Goal: Complete application form

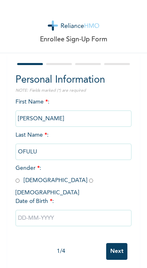
click at [18, 184] on input "radio" at bounding box center [18, 181] width 4 height 8
radio input "true"
click at [83, 212] on input "text" at bounding box center [74, 218] width 116 height 16
select select "7"
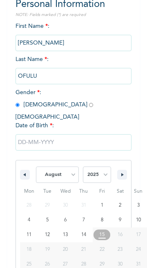
scroll to position [83, 0]
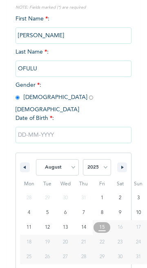
type input "08/10/2025"
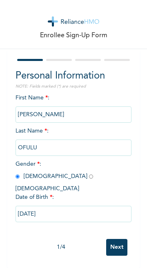
scroll to position [0, 0]
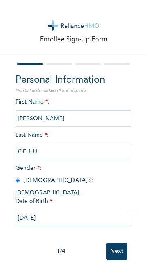
click at [75, 213] on input "08/10/2025" at bounding box center [74, 218] width 116 height 16
select select "7"
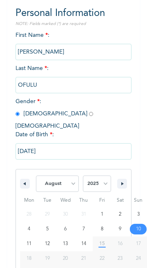
scroll to position [83, 0]
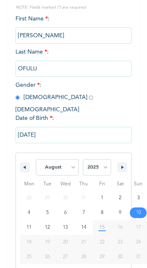
click at [106, 162] on select "2025 2024 2023 2022 2021 2020 2019 2018 2017 2016 2015 2014 2013 2012 2011 2010…" at bounding box center [97, 167] width 28 height 16
select select "1986"
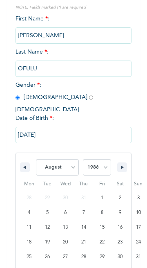
type input "08/10/1986"
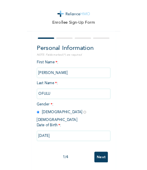
scroll to position [0, 0]
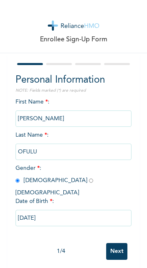
click at [114, 247] on input "Next" at bounding box center [116, 251] width 21 height 17
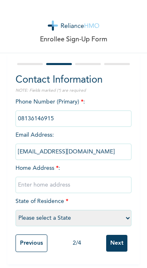
click at [89, 189] on input "text" at bounding box center [74, 185] width 116 height 16
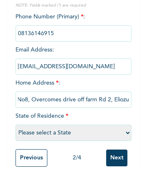
scroll to position [0, 6]
click at [108, 106] on input "No8, Overcomes drive off farm Rd 2, Eliozu" at bounding box center [74, 100] width 116 height 16
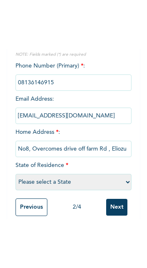
scroll to position [0, 2]
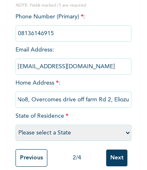
click at [79, 104] on input "No8, Overcomes drive off farm Rd 2, Eliozu" at bounding box center [74, 100] width 116 height 16
type input "No8, Overcomes drive off farm Rd 2, Eliozu"
click at [85, 136] on select "Please select a State Abia Abuja (FCT) Adamawa Akwa Ibom Anambra Bauchi Bayelsa…" at bounding box center [74, 133] width 116 height 16
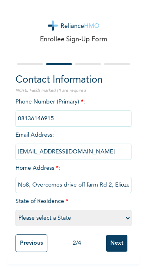
scroll to position [0, 0]
select select "33"
click at [115, 245] on input "Next" at bounding box center [116, 243] width 21 height 17
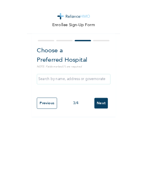
scroll to position [0, 0]
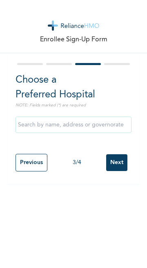
click at [82, 128] on input "text" at bounding box center [74, 125] width 116 height 16
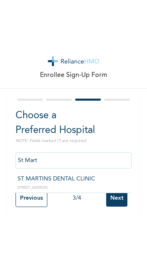
scroll to position [17, 0]
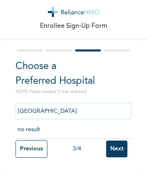
type input "St Martins Hospital"
click at [117, 150] on input "Next" at bounding box center [116, 149] width 21 height 17
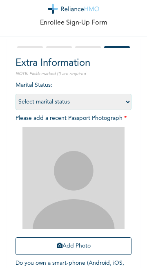
click at [112, 108] on select "Select marital status Single Married Divorced Widow/Widower" at bounding box center [74, 102] width 116 height 16
select select "2"
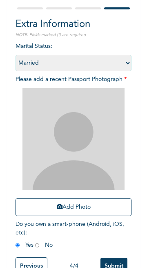
scroll to position [80, 0]
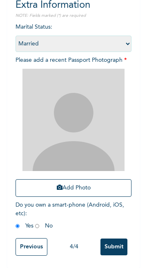
click at [97, 135] on img at bounding box center [73, 120] width 102 height 102
click at [79, 188] on button "Add Photo" at bounding box center [74, 188] width 116 height 18
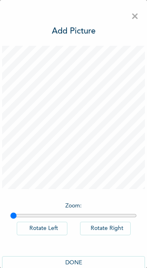
scroll to position [22, 0]
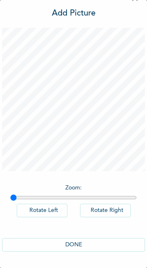
click at [76, 244] on button "DONE" at bounding box center [73, 244] width 143 height 13
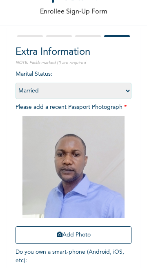
scroll to position [80, 0]
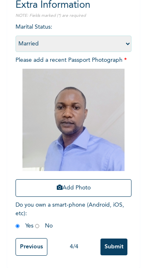
click at [111, 248] on input "Submit" at bounding box center [114, 246] width 27 height 17
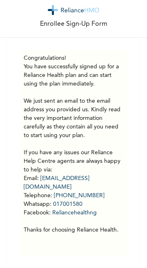
scroll to position [0, 0]
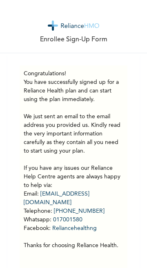
click at [69, 222] on link "017001580" at bounding box center [67, 220] width 29 height 6
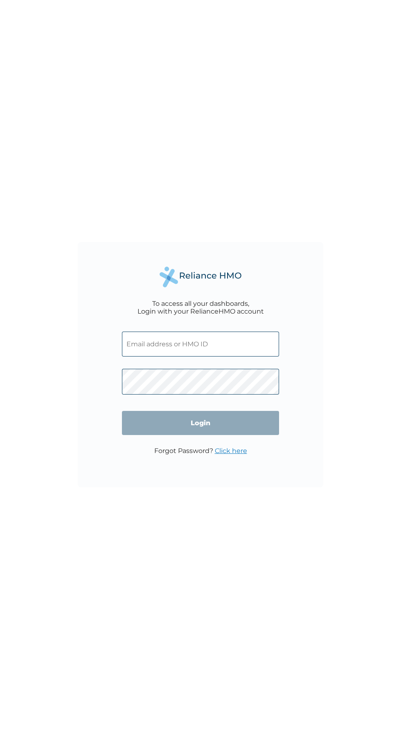
click at [200, 346] on input "text" at bounding box center [200, 344] width 157 height 25
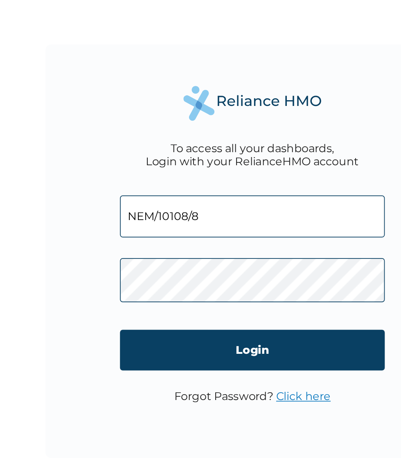
type input "NEM/10108/8"
click at [206, 292] on input "Login" at bounding box center [200, 290] width 157 height 24
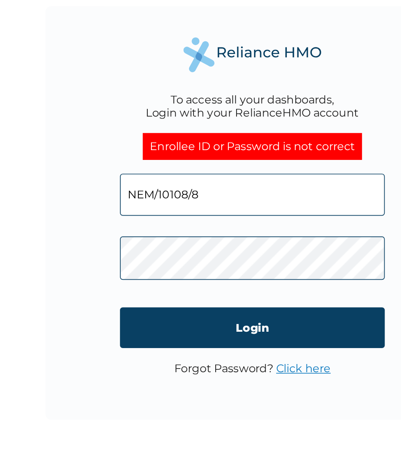
click at [208, 301] on input "Login" at bounding box center [200, 300] width 157 height 24
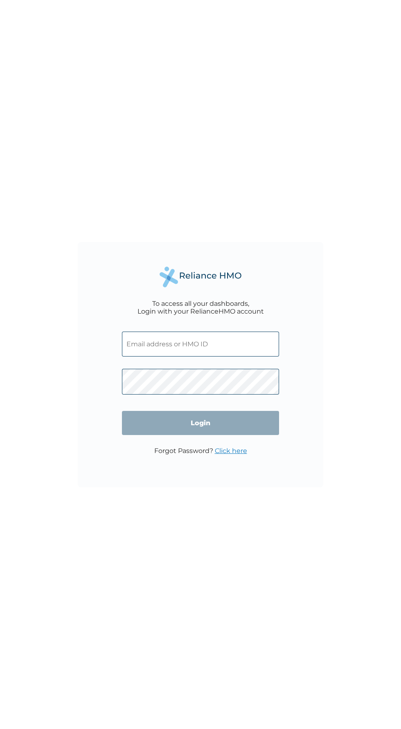
click at [211, 347] on input "text" at bounding box center [200, 344] width 157 height 25
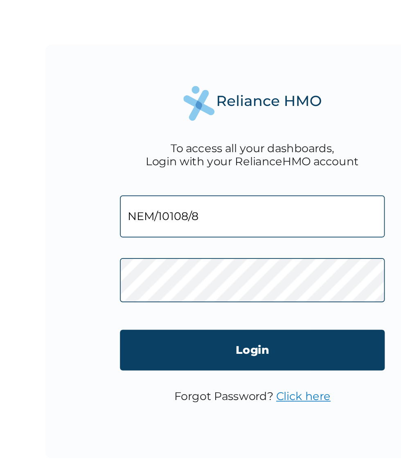
type input "NEM/10108/8"
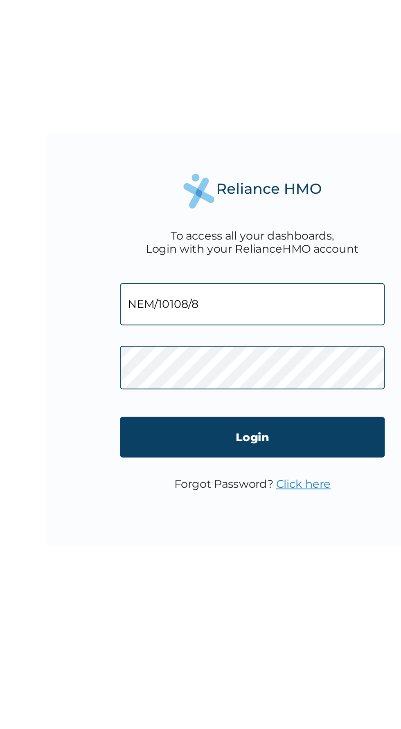
click at [207, 427] on input "Login" at bounding box center [200, 423] width 157 height 24
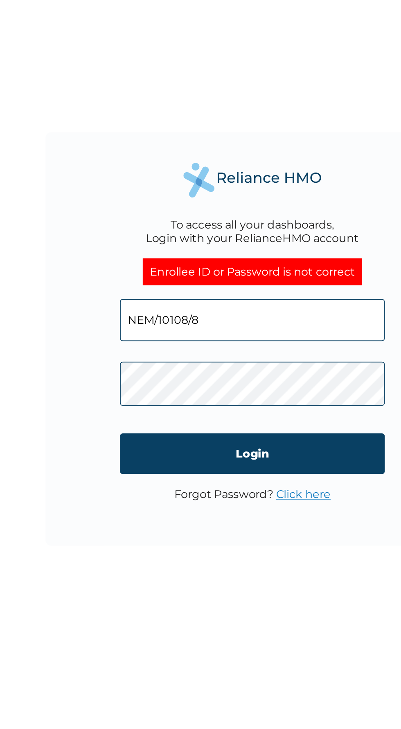
click at [197, 353] on input "NEM/10108/8" at bounding box center [200, 353] width 157 height 25
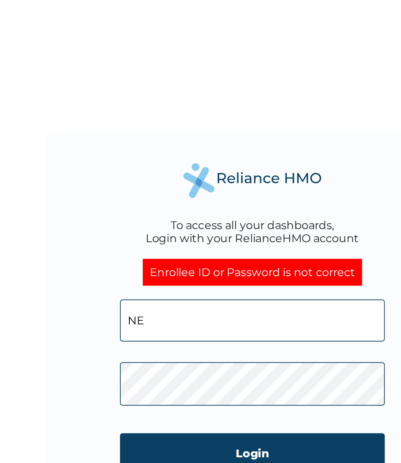
type input "N"
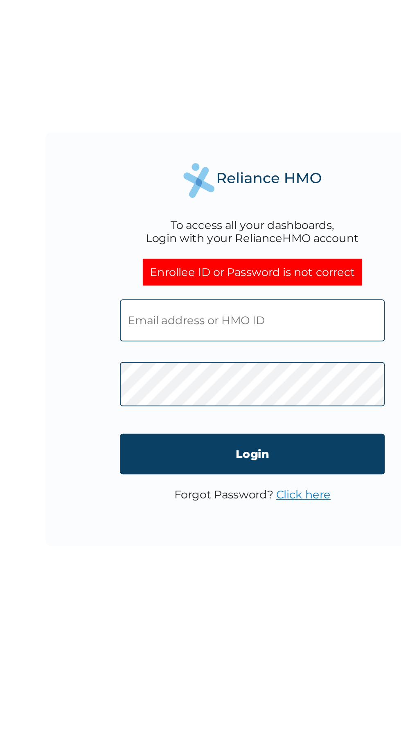
type input "NEM/10108/A"
click at [202, 437] on input "Login" at bounding box center [200, 433] width 157 height 24
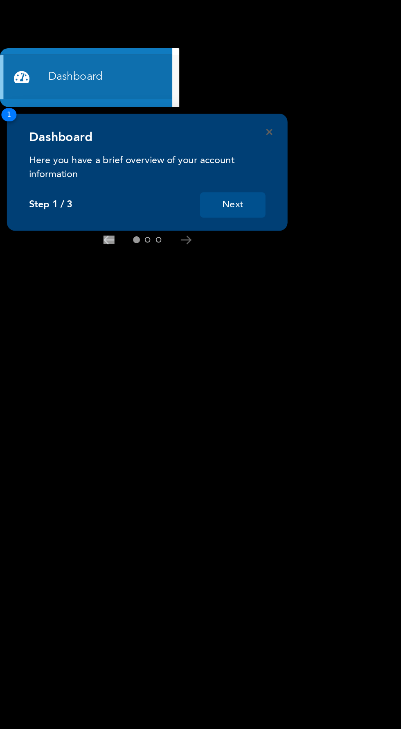
click at [53, 48] on link "Dashboard" at bounding box center [51, 46] width 102 height 26
click at [141, 123] on button "Next" at bounding box center [138, 121] width 39 height 15
